Goal: Information Seeking & Learning: Learn about a topic

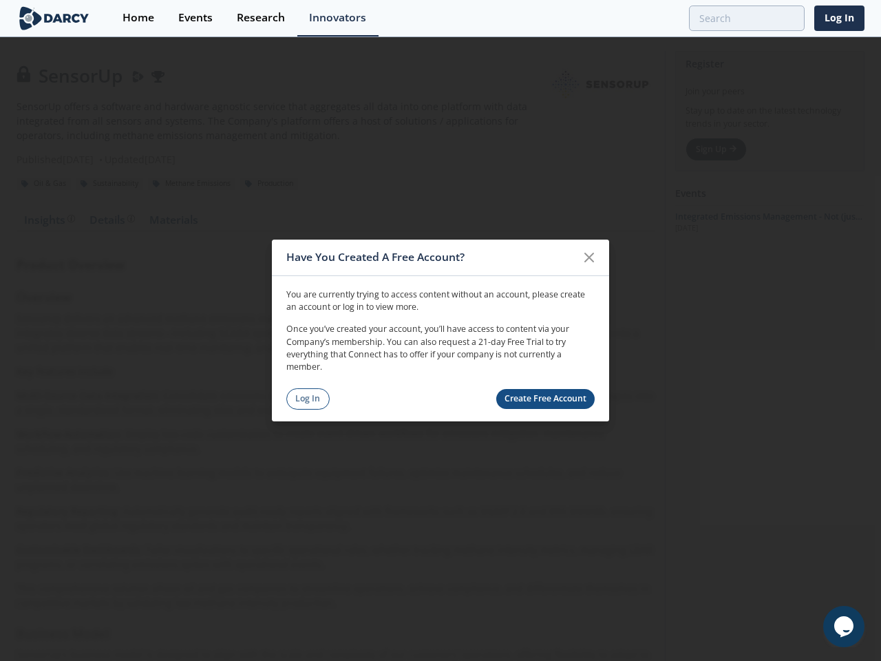
click at [440, 330] on p "Once you’ve created your account, you’ll have access to content via your Compan…" at bounding box center [440, 348] width 308 height 51
click at [589, 257] on icon at bounding box center [589, 257] width 8 height 8
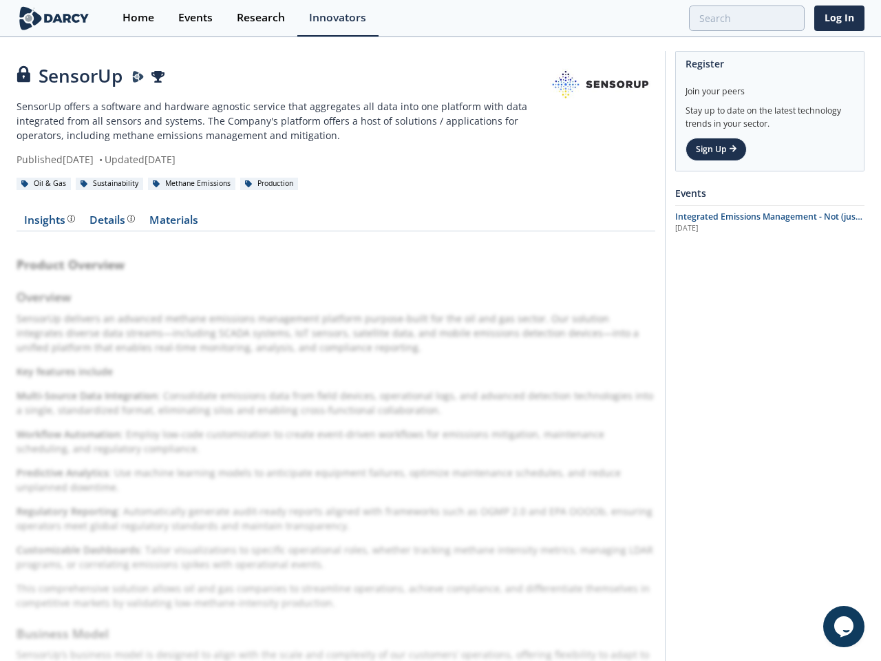
click at [844, 626] on icon "$i18n('chat', 'chat_widget')" at bounding box center [843, 626] width 19 height 21
